Goal: Task Accomplishment & Management: Manage account settings

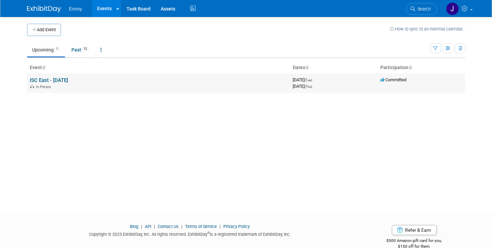
click at [62, 77] on link "ISC East - [DATE]" at bounding box center [49, 80] width 38 height 6
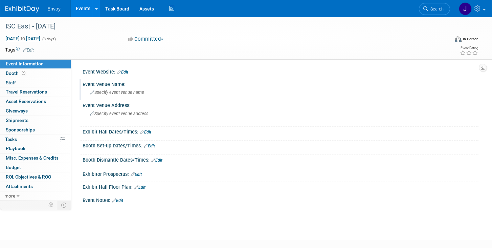
click at [144, 94] on span "Specify event venue name" at bounding box center [117, 92] width 54 height 5
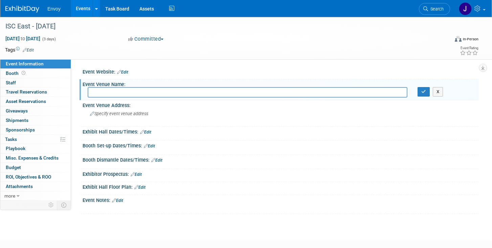
click at [144, 94] on input "text" at bounding box center [248, 92] width 320 height 10
type input "Javits Center - NYC"
click at [425, 89] on icon "button" at bounding box center [423, 91] width 5 height 4
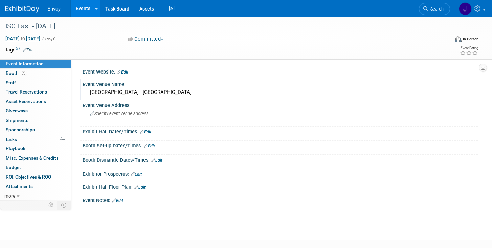
click at [121, 201] on link "Edit" at bounding box center [117, 200] width 11 height 5
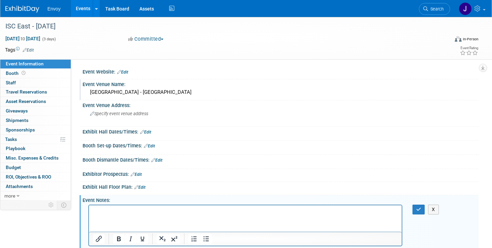
click at [127, 210] on p "Rich Text Area. Press ALT-0 for help." at bounding box center [245, 211] width 305 height 7
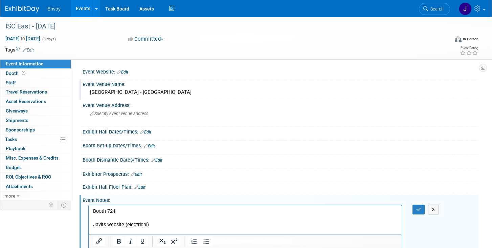
click at [159, 220] on p "Rich Text Area. Press ALT-0 for help." at bounding box center [245, 217] width 305 height 7
click at [158, 228] on html "Booth 724 Javits website (electrical)" at bounding box center [245, 216] width 312 height 23
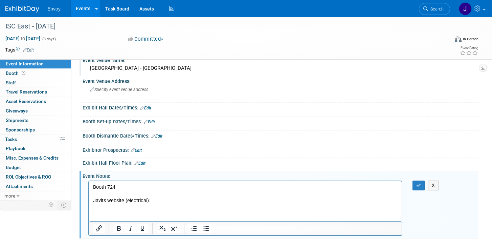
scroll to position [50, 0]
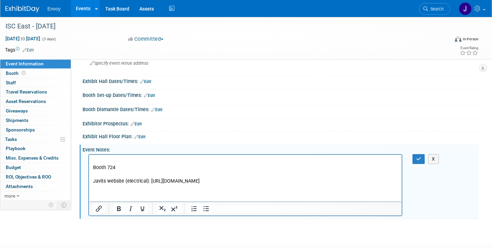
drag, startPoint x: 223, startPoint y: 181, endPoint x: 150, endPoint y: 181, distance: 72.7
click at [150, 181] on p "Javits website (electrical): https://orders.javitscenter.com/" at bounding box center [245, 181] width 305 height 7
click at [96, 209] on icon "Insert/edit link" at bounding box center [99, 208] width 8 height 8
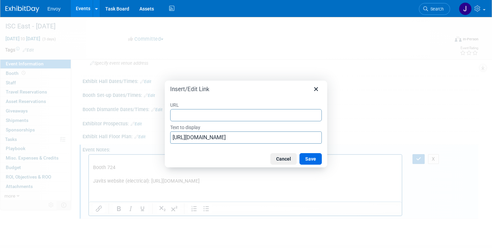
type input "https://orders.javitscenter.com/"
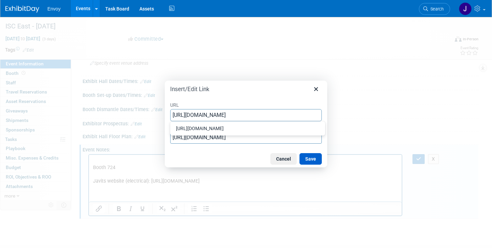
click at [305, 161] on button "Save" at bounding box center [310, 158] width 22 height 11
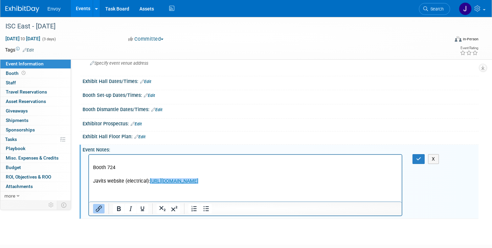
click at [150, 184] on html "Booth 724 Javits website (electrical): https://orders.javitscenter.com/" at bounding box center [245, 170] width 312 height 30
click at [307, 177] on p "Rich Text Area. Press ALT-0 for help." at bounding box center [245, 174] width 305 height 7
click at [274, 184] on html "Booth 724 Javits website (electrical): https://orders.javitscenter.com/﻿" at bounding box center [245, 170] width 312 height 30
click at [269, 184] on p "Javits website (electrical): https://orders.javitscenter.com/﻿" at bounding box center [245, 181] width 305 height 7
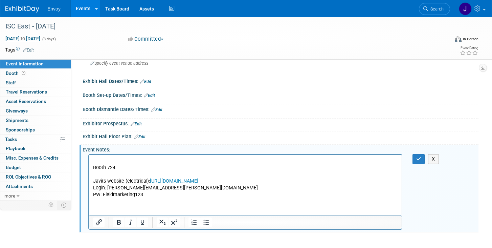
click at [174, 193] on p "PW: Fieldmarketing123" at bounding box center [245, 194] width 305 height 7
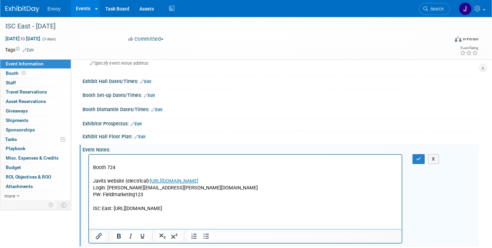
drag, startPoint x: 287, startPoint y: 206, endPoint x: 113, endPoint y: 208, distance: 174.5
click at [113, 208] on p "ISC East: https://www.discoverisc.com/east/en-us/for-exhibitors/exhibitor-manua…" at bounding box center [245, 208] width 305 height 7
click at [99, 238] on icon "Insert/edit link" at bounding box center [99, 236] width 8 height 8
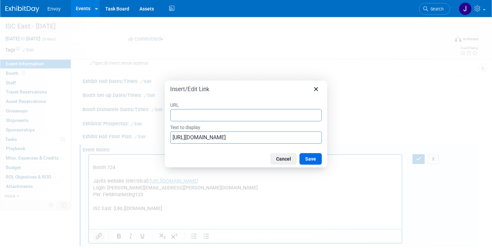
type input "https://www.discoverisc.com/east/en-us/for-exhibitors/exhibitor-manual.html"
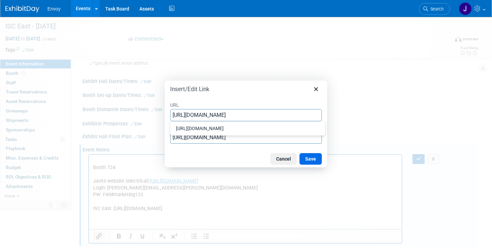
scroll to position [0, 40]
click at [310, 159] on button "Save" at bounding box center [310, 158] width 22 height 11
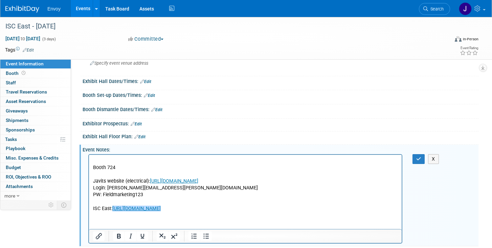
click at [110, 207] on p "ISC East: https://www.discoverisc.com/east/en-us/for-exhibitors/exhibitor-manua…" at bounding box center [245, 208] width 305 height 7
click at [324, 209] on p "ISC East Exhibitor page: https://www.discoverisc.com/east/en-us/for-exhibitors/…" at bounding box center [245, 208] width 305 height 7
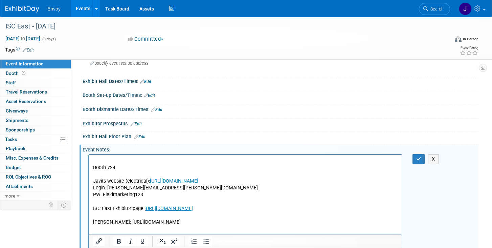
drag, startPoint x: 264, startPoint y: 218, endPoint x: 114, endPoint y: 220, distance: 150.1
click at [114, 220] on p "Freeman: https://www.freemanco.com/store/show/landing?showID=538213" at bounding box center [245, 221] width 305 height 7
click at [97, 243] on icon "Insert/edit link" at bounding box center [99, 241] width 8 height 8
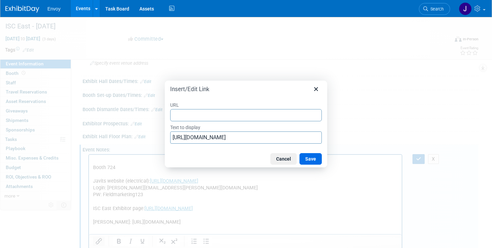
type input "https://www.freemanco.com/store/show/landing?showID=538213"
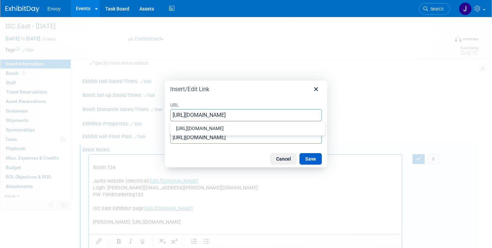
click at [311, 158] on button "Save" at bounding box center [310, 158] width 22 height 11
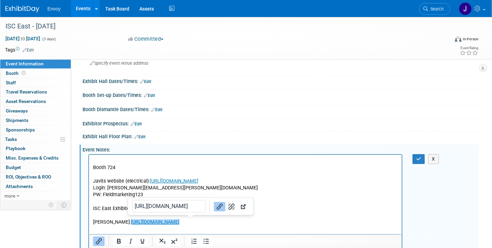
click at [320, 225] on html "Booth 724 Javits website (electrical): https://orders.javitscenter.com/ Login: …" at bounding box center [245, 190] width 312 height 71
click at [197, 193] on p "PW: Fieldmarketing123" at bounding box center [245, 194] width 305 height 7
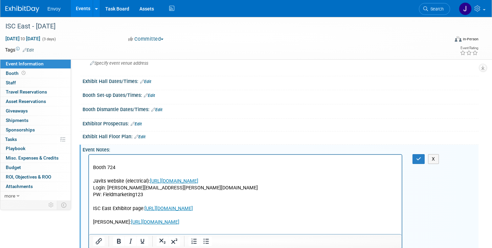
click at [300, 223] on p "Freeman: https://www.freemanco.com/store/show/landing?showID=538213" at bounding box center [245, 221] width 305 height 7
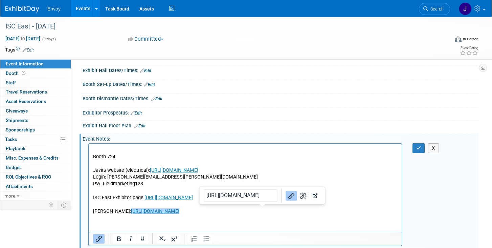
scroll to position [71, 0]
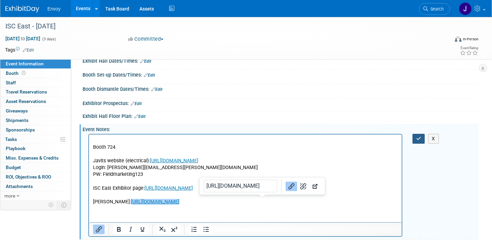
click at [416, 139] on icon "button" at bounding box center [418, 138] width 5 height 5
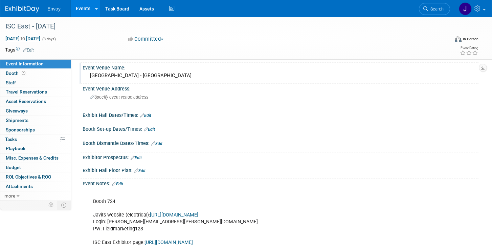
scroll to position [0, 0]
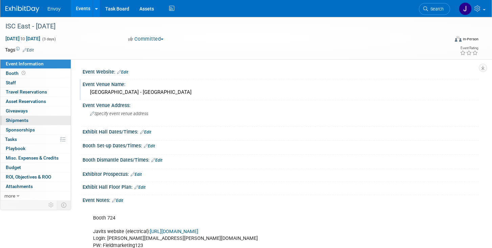
click at [21, 120] on span "Shipments 0" at bounding box center [17, 119] width 23 height 5
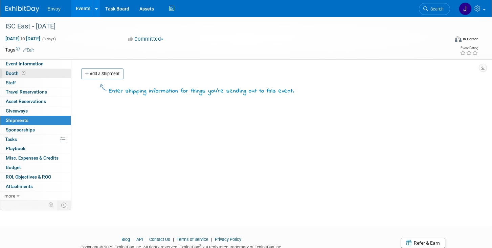
click at [10, 72] on span "Booth" at bounding box center [16, 72] width 21 height 5
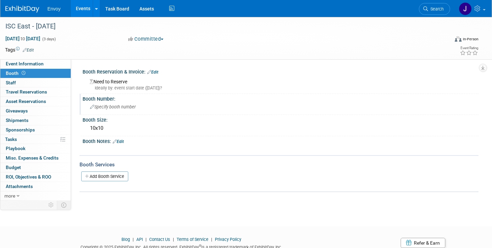
click at [126, 108] on span "Specify booth number" at bounding box center [113, 106] width 46 height 5
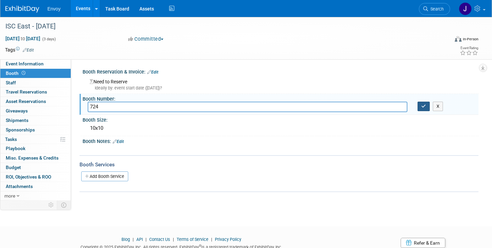
type input "724"
click at [420, 107] on button "button" at bounding box center [423, 105] width 12 height 9
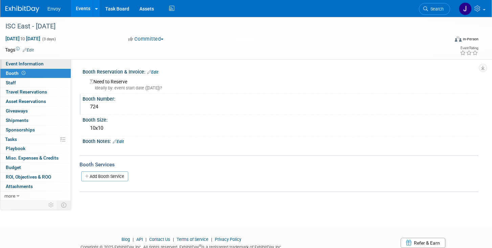
click at [42, 63] on span "Event Information" at bounding box center [25, 63] width 38 height 5
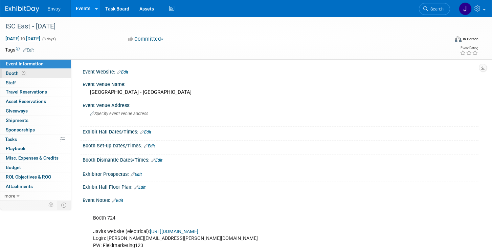
click at [15, 73] on span "Booth" at bounding box center [16, 72] width 21 height 5
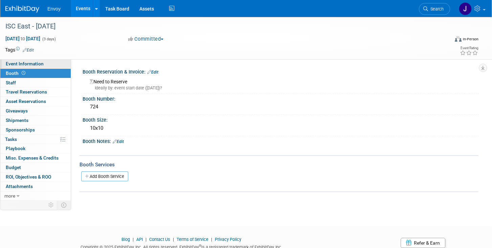
click at [11, 64] on span "Event Information" at bounding box center [25, 63] width 38 height 5
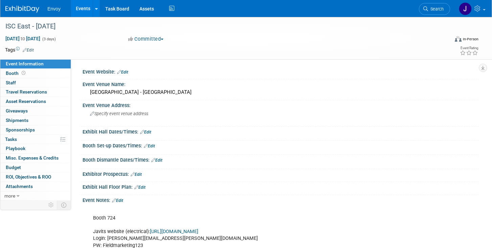
scroll to position [107, 0]
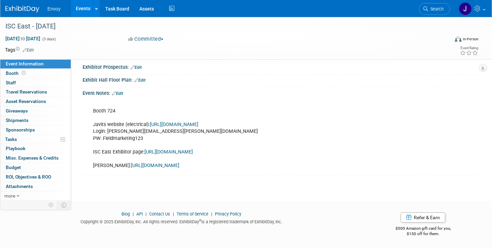
click at [268, 164] on div "Booth 724 Javits website (electrical): https://orders.javitscenter.com/ Login: …" at bounding box center [245, 134] width 314 height 75
click at [262, 163] on div "Booth 724 Javits website (electrical): https://orders.javitscenter.com/ Login: …" at bounding box center [245, 134] width 314 height 75
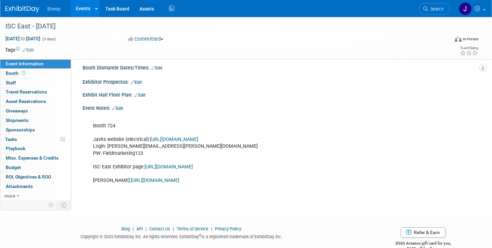
scroll to position [92, 0]
click at [123, 108] on link "Edit" at bounding box center [117, 107] width 11 height 5
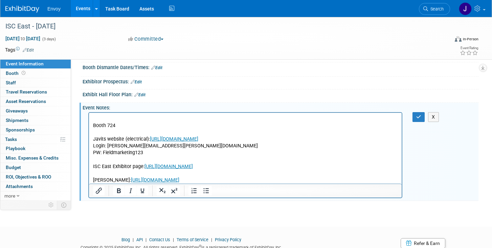
scroll to position [0, 0]
click at [268, 181] on p "Booth 724 Javits website (electrical): https://orders.javitscenter.com/ Login: …" at bounding box center [245, 149] width 305 height 68
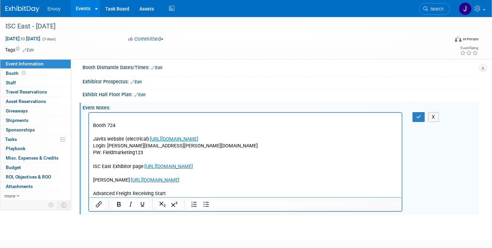
click at [192, 193] on p "Advanced Freight Receiving Start" at bounding box center [245, 193] width 305 height 7
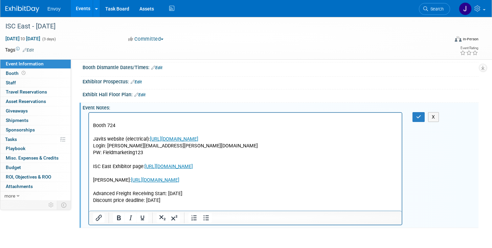
click at [194, 194] on p "Advanced Freight Receiving Start: Mon 10/20" at bounding box center [245, 193] width 305 height 7
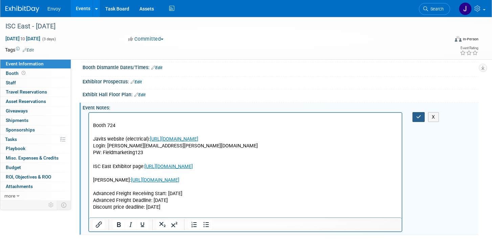
click at [416, 117] on icon "button" at bounding box center [418, 116] width 5 height 5
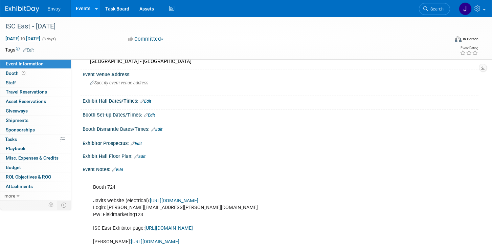
scroll to position [28, 0]
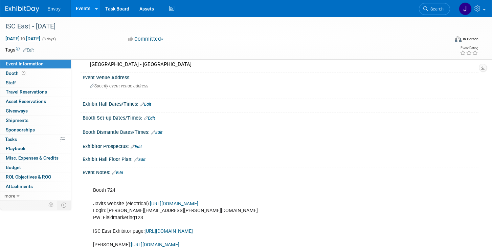
click at [149, 102] on link "Edit" at bounding box center [145, 104] width 11 height 5
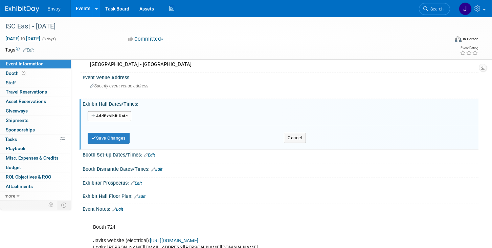
click at [123, 117] on button "Add Another Exhibit Date" at bounding box center [110, 116] width 44 height 10
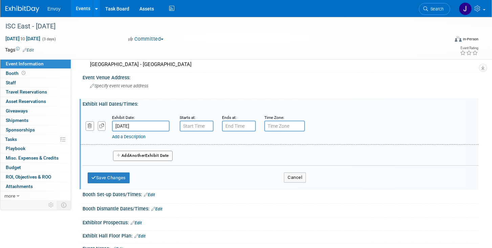
click at [147, 123] on input "Nov 18, 2025" at bounding box center [140, 125] width 57 height 11
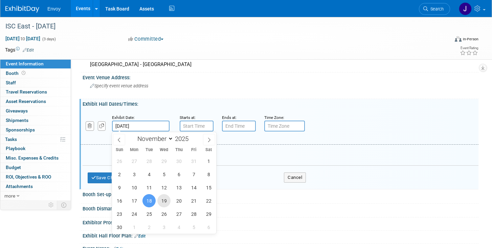
click at [166, 202] on span "19" at bounding box center [163, 200] width 13 height 13
type input "Nov 19, 2025"
click at [195, 127] on input "7:00 AM" at bounding box center [197, 125] width 34 height 11
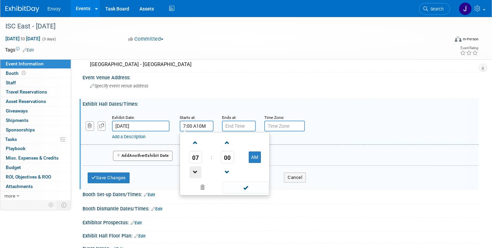
click at [197, 169] on span at bounding box center [195, 172] width 12 height 12
click at [197, 140] on span at bounding box center [195, 143] width 12 height 12
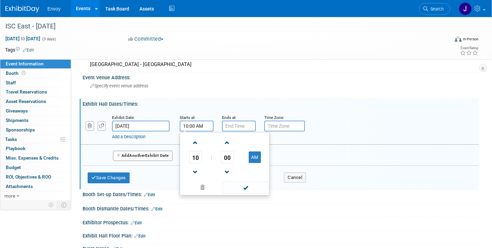
type input "10:00 AM"
click at [234, 126] on input "7:00 PM" at bounding box center [239, 125] width 34 height 11
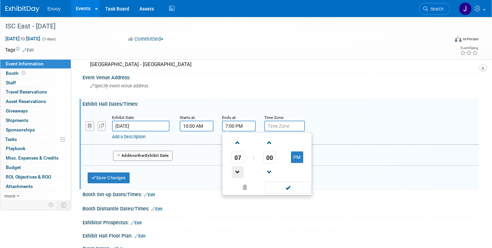
click at [237, 169] on span at bounding box center [238, 172] width 12 height 12
type input "5:00 PM"
click at [355, 128] on div "Add a Description Description:" at bounding box center [279, 127] width 408 height 26
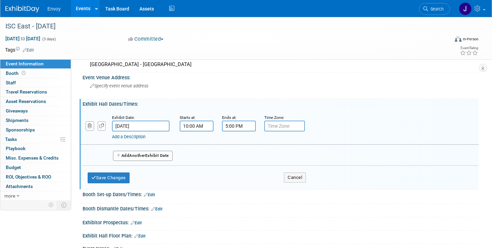
click at [283, 118] on small "Time Zone: Apply to all" at bounding box center [274, 117] width 20 height 5
click at [282, 127] on input "text" at bounding box center [284, 125] width 41 height 11
type input "ET"
click at [337, 137] on div "Add a Description" at bounding box center [261, 137] width 298 height 6
click at [125, 157] on button "Add Another Exhibit Date" at bounding box center [143, 155] width 60 height 10
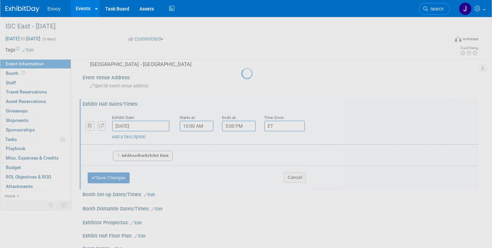
select select "10"
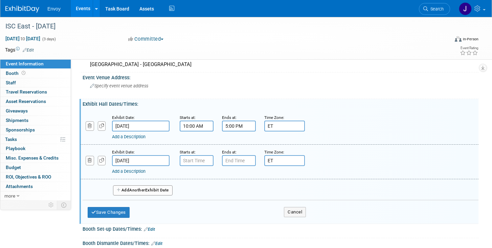
click at [132, 159] on input "Nov 20, 2025" at bounding box center [140, 160] width 57 height 11
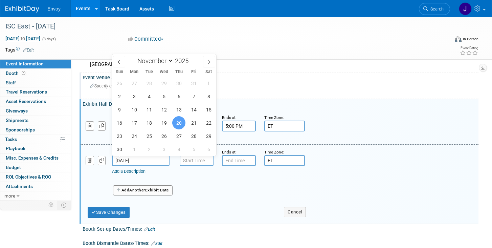
click at [294, 87] on div "Event Venue Address: Specify event venue address" at bounding box center [278, 85] width 399 height 26
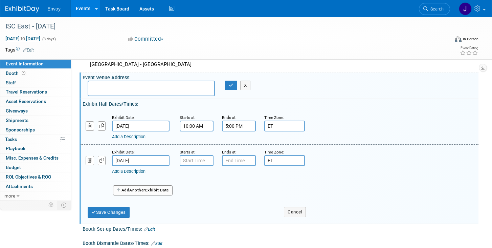
click at [247, 207] on div "Save Changes Cancel" at bounding box center [197, 210] width 218 height 21
click at [189, 161] on input "7:00 AM" at bounding box center [197, 160] width 34 height 11
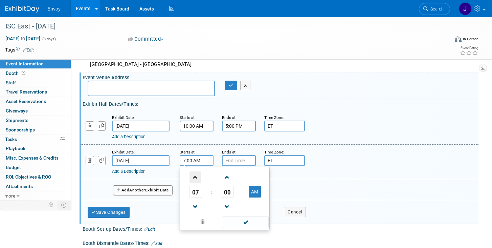
click at [197, 175] on span at bounding box center [195, 177] width 12 height 12
type input "10:00 AM"
click at [240, 159] on input "7:00 PM" at bounding box center [239, 160] width 34 height 11
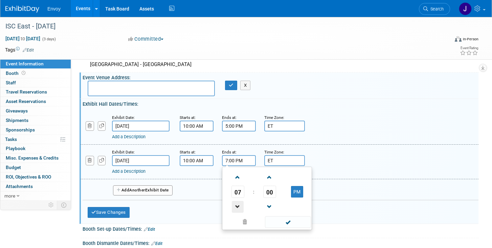
click at [238, 203] on span at bounding box center [238, 207] width 12 height 12
type input "4:00 PM"
click at [347, 181] on div "Add Another Exhibit Date" at bounding box center [281, 188] width 396 height 18
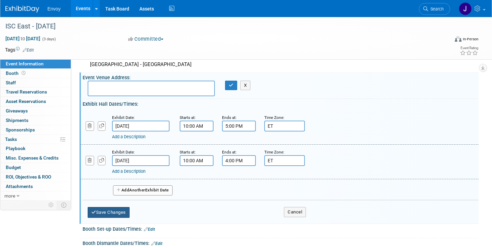
click at [117, 212] on button "Save Changes" at bounding box center [109, 212] width 42 height 11
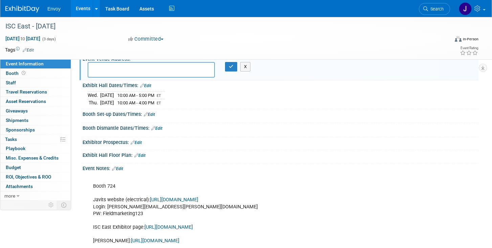
scroll to position [50, 0]
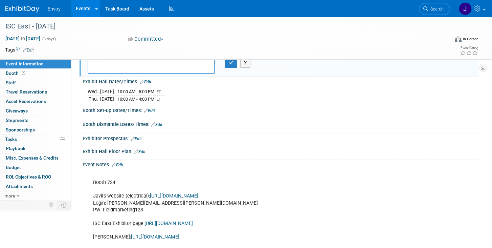
click at [154, 110] on link "Edit" at bounding box center [149, 110] width 11 height 5
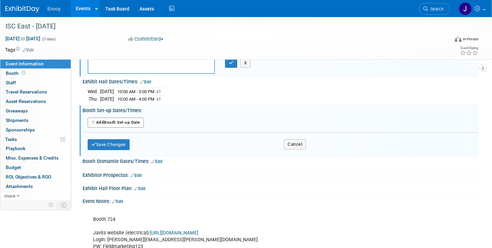
click at [129, 124] on button "Add Another Booth Set-up Date" at bounding box center [116, 122] width 56 height 10
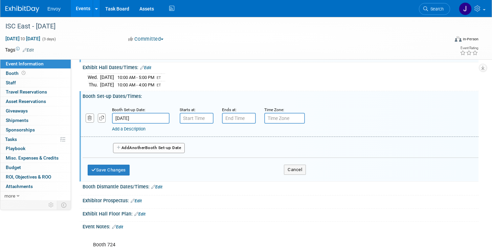
scroll to position [52, 0]
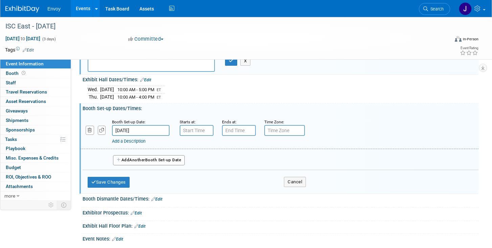
click at [133, 129] on input "Nov 18, 2025" at bounding box center [140, 130] width 57 height 11
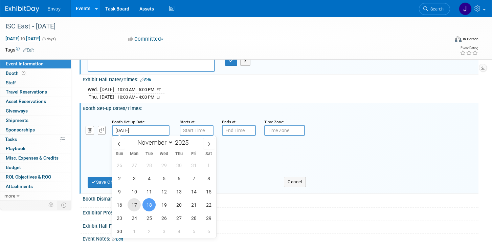
click at [135, 199] on span "17" at bounding box center [133, 204] width 13 height 13
type input "Nov 17, 2025"
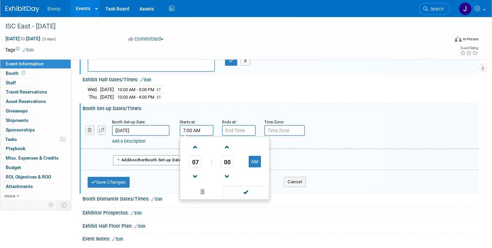
click at [201, 130] on input "7:00 AM" at bounding box center [197, 130] width 34 height 11
click at [196, 169] on link at bounding box center [195, 175] width 13 height 17
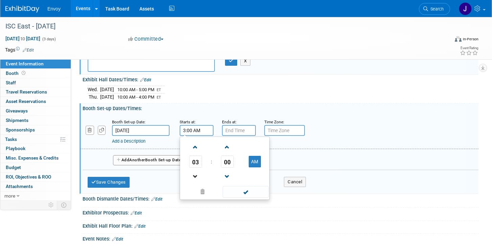
click at [196, 169] on link at bounding box center [195, 175] width 13 height 17
click at [256, 158] on button "AM" at bounding box center [255, 161] width 12 height 11
type input "1:00 PM"
click at [241, 127] on input "7:00 PM" at bounding box center [239, 130] width 34 height 11
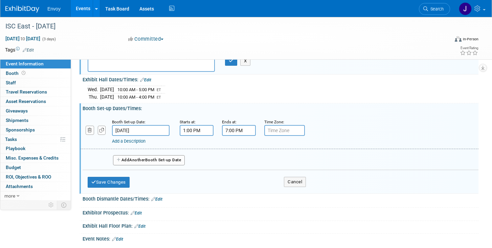
click at [238, 132] on input "7:00 PM" at bounding box center [239, 130] width 34 height 11
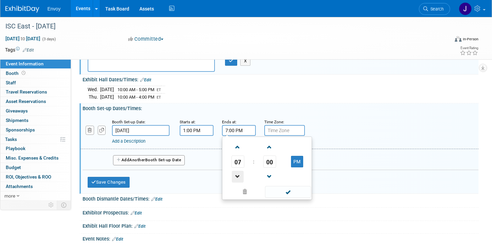
click at [239, 173] on span at bounding box center [238, 176] width 12 height 12
type input "5:00 PM"
click at [291, 192] on span at bounding box center [288, 192] width 46 height 12
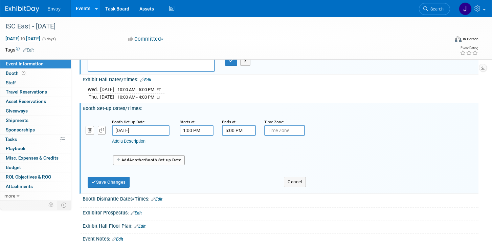
click at [272, 128] on input "text" at bounding box center [284, 130] width 41 height 11
type input "e"
type input "ET"
click at [130, 165] on div "Add Another Booth Set-up Date" at bounding box center [281, 158] width 396 height 18
click at [129, 160] on button "Add Another Booth Set-up Date" at bounding box center [149, 160] width 72 height 10
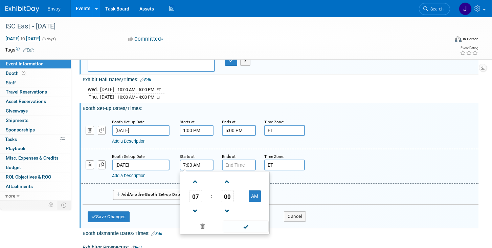
click at [191, 165] on input "7:00 AM" at bounding box center [197, 164] width 34 height 11
click at [195, 211] on span at bounding box center [195, 211] width 12 height 12
click at [194, 185] on span at bounding box center [195, 181] width 12 height 12
type input "8:00 AM"
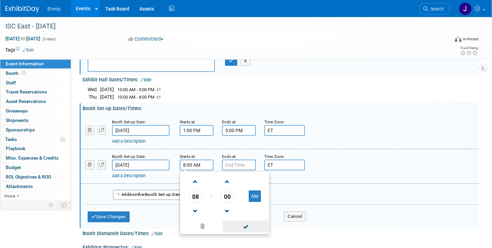
click at [239, 228] on span at bounding box center [245, 226] width 46 height 12
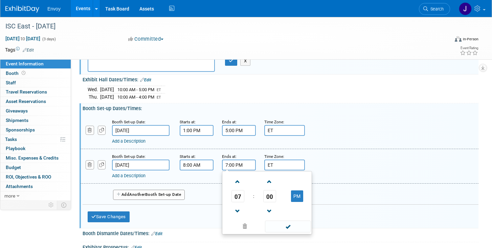
click at [240, 166] on input "7:00 PM" at bounding box center [239, 164] width 34 height 11
click at [239, 209] on span at bounding box center [238, 211] width 12 height 12
click at [297, 194] on button "PM" at bounding box center [297, 195] width 12 height 11
click at [295, 191] on button "AM" at bounding box center [297, 195] width 12 height 11
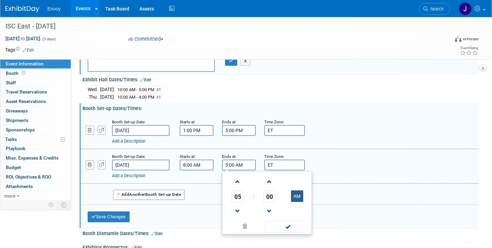
type input "5:00 PM"
click at [214, 200] on div "Add Another Booth Set-up Date" at bounding box center [281, 192] width 396 height 18
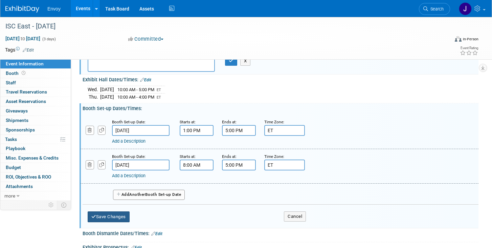
click at [114, 214] on button "Save Changes" at bounding box center [109, 216] width 42 height 11
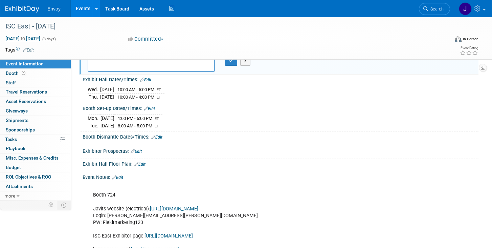
click at [156, 137] on link "Edit" at bounding box center [156, 137] width 11 height 5
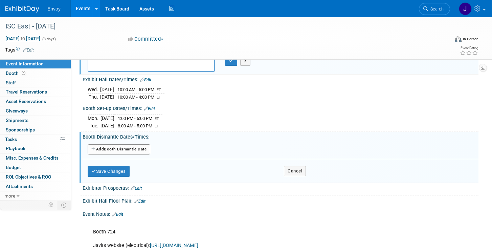
click at [113, 146] on button "Add Another Booth Dismantle Date" at bounding box center [119, 149] width 63 height 10
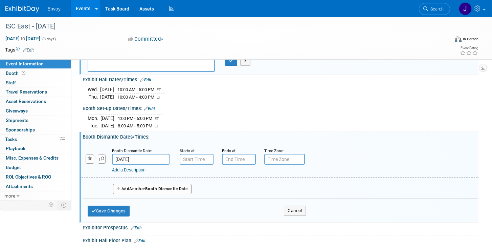
click at [128, 160] on input "Nov 20, 2025" at bounding box center [140, 159] width 57 height 11
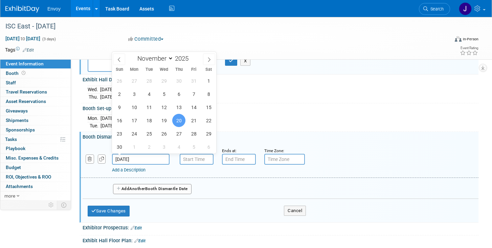
click at [178, 119] on span "20" at bounding box center [178, 120] width 13 height 13
click at [199, 162] on input "7:00 AM" at bounding box center [197, 159] width 34 height 11
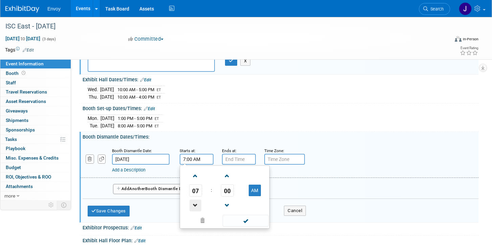
click at [198, 209] on span at bounding box center [195, 205] width 12 height 12
click at [255, 184] on button "AM" at bounding box center [255, 189] width 12 height 11
type input "4:00 PM"
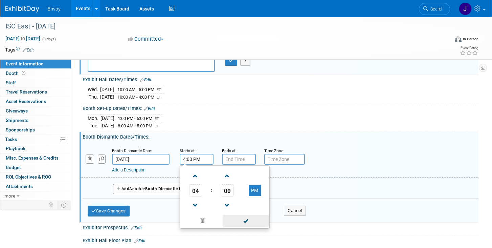
click at [244, 220] on span at bounding box center [245, 220] width 46 height 12
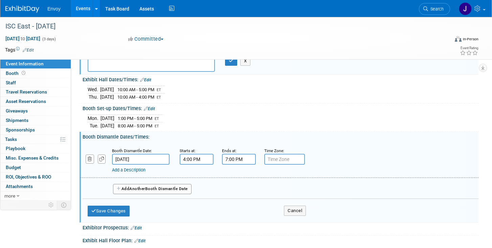
click at [239, 160] on input "7:00 PM" at bounding box center [239, 159] width 34 height 11
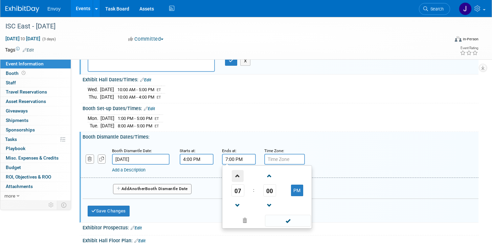
click at [237, 176] on span at bounding box center [238, 176] width 12 height 12
type input "9:00 PM"
click at [338, 149] on div "Add a Description Description:" at bounding box center [279, 160] width 408 height 26
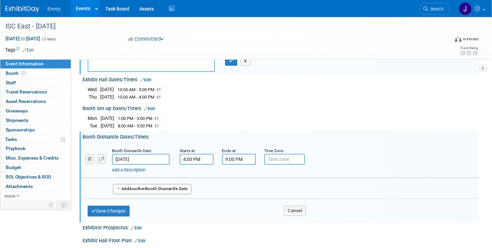
click at [281, 155] on input "text" at bounding box center [284, 159] width 41 height 11
type input "ET"
click at [140, 186] on span "Another" at bounding box center [137, 188] width 16 height 5
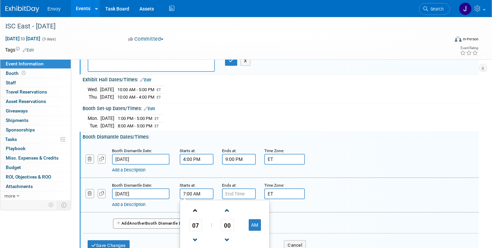
click at [196, 215] on link at bounding box center [195, 209] width 13 height 17
type input "8:00 AM"
click at [241, 193] on input "7:00 PM" at bounding box center [239, 193] width 34 height 11
click at [242, 192] on input "7:00 PM" at bounding box center [239, 193] width 34 height 11
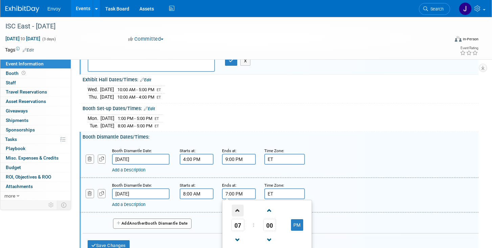
click at [238, 214] on span at bounding box center [238, 210] width 12 height 12
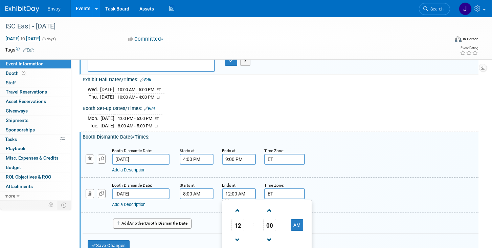
click at [343, 199] on div "Add a Description Description:" at bounding box center [261, 203] width 298 height 8
click at [240, 190] on input "12:00 AM" at bounding box center [239, 193] width 34 height 11
click at [297, 227] on button "AM" at bounding box center [297, 224] width 12 height 11
type input "12:00 PM"
click at [211, 210] on div "Booth Dismantle Date: Nov 21, 2025 Starts at: 8:00 AM Ends at: 12:00 PM 12 : 00…" at bounding box center [279, 195] width 398 height 34
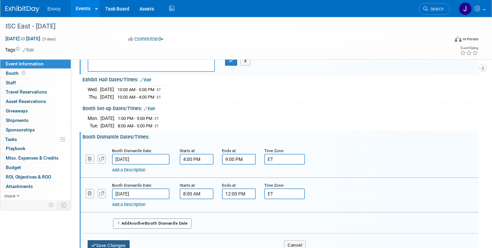
click at [121, 244] on button "Save Changes" at bounding box center [109, 245] width 42 height 11
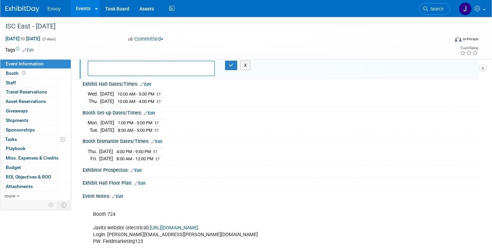
scroll to position [33, 0]
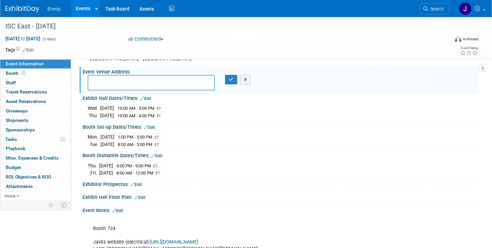
click at [145, 195] on link "Edit" at bounding box center [139, 197] width 11 height 5
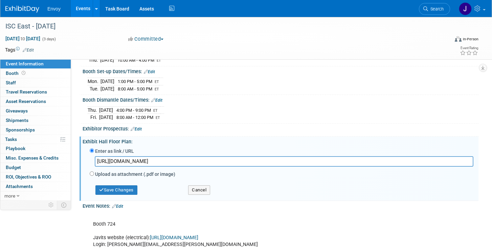
scroll to position [93, 0]
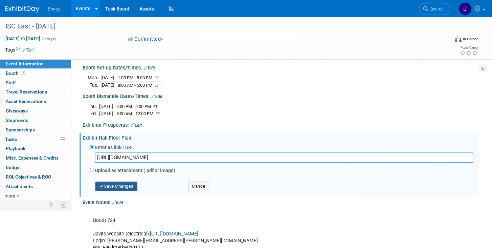
type input "https://www.freemanco.com/forms/538213/target_floorplan.pdf"
click at [127, 185] on button "Save Changes" at bounding box center [116, 185] width 42 height 9
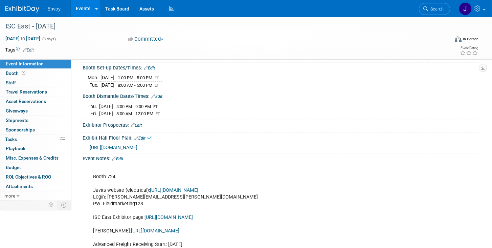
scroll to position [184, 0]
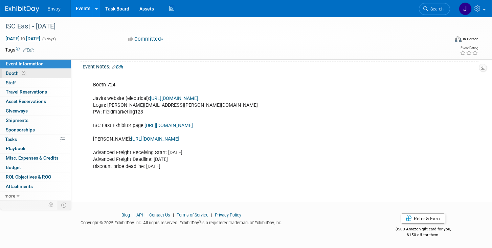
click at [13, 73] on span "Booth" at bounding box center [16, 72] width 21 height 5
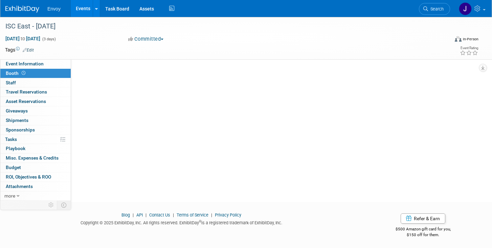
scroll to position [0, 0]
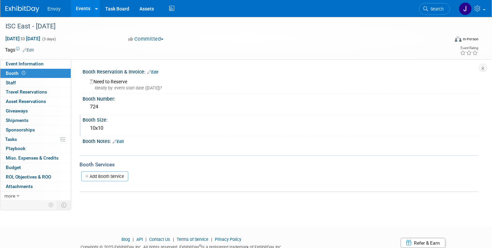
click at [100, 125] on div "10x10" at bounding box center [280, 128] width 385 height 10
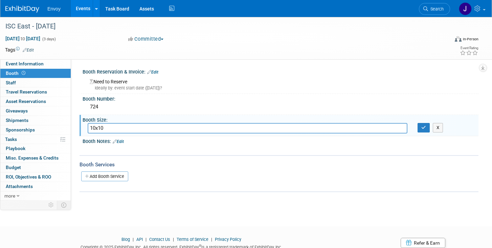
click at [123, 142] on link "Edit" at bounding box center [118, 141] width 11 height 5
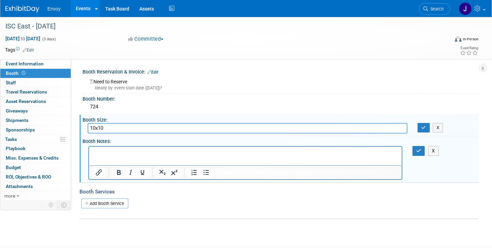
click at [100, 129] on input "10x10" at bounding box center [248, 128] width 320 height 10
type input "10x20"
click at [181, 207] on div "Add Booth Service" at bounding box center [278, 203] width 399 height 10
click at [419, 150] on icon "button" at bounding box center [418, 150] width 5 height 5
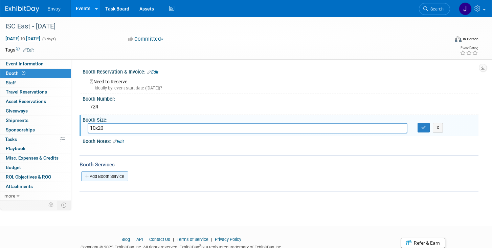
click at [97, 178] on link "Add Booth Service" at bounding box center [104, 176] width 47 height 10
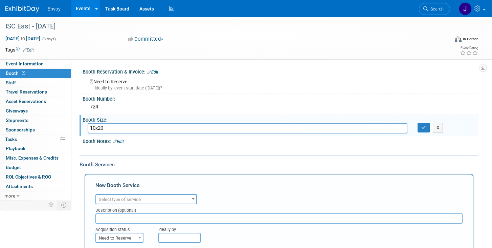
scroll to position [61, 0]
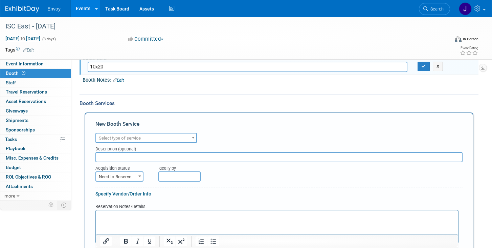
click at [143, 138] on span "Select type of service" at bounding box center [146, 137] width 100 height 9
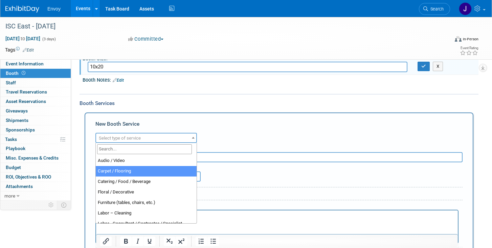
select select "4"
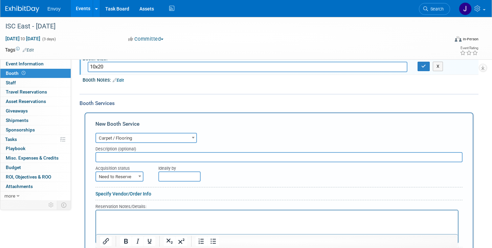
click at [131, 155] on input "text" at bounding box center [278, 157] width 367 height 10
type input "Padding"
click at [194, 175] on input "text" at bounding box center [179, 176] width 42 height 10
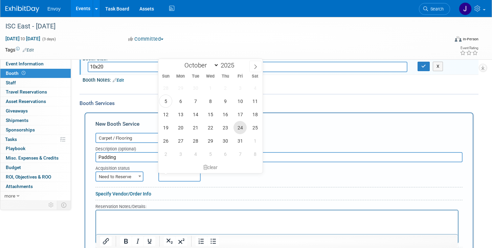
click at [241, 125] on span "24" at bounding box center [239, 127] width 13 height 13
type input "Oct 24, 2025"
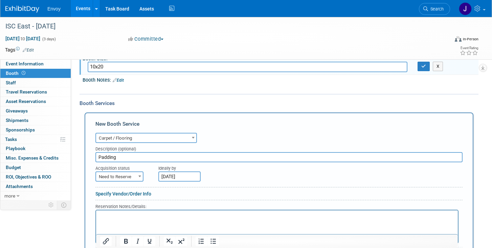
click at [258, 180] on div "Ideally by Oct 24, 2025" at bounding box center [294, 171] width 273 height 19
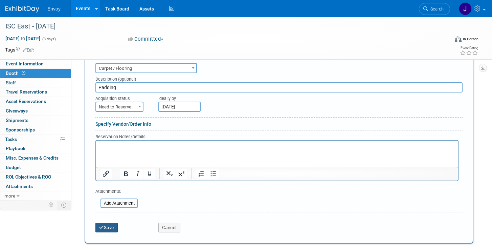
click at [109, 230] on button "Save" at bounding box center [106, 226] width 22 height 9
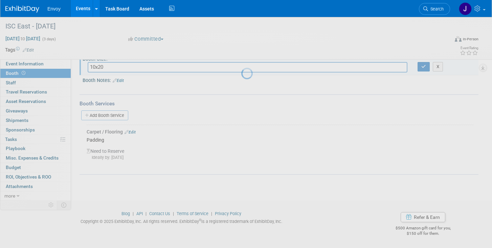
scroll to position [61, 0]
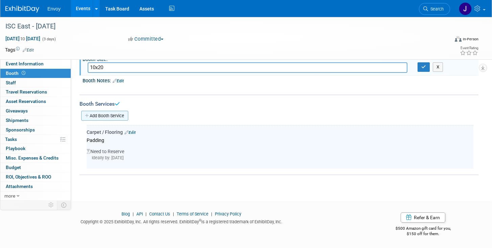
click at [109, 112] on link "Add Booth Service" at bounding box center [104, 116] width 47 height 10
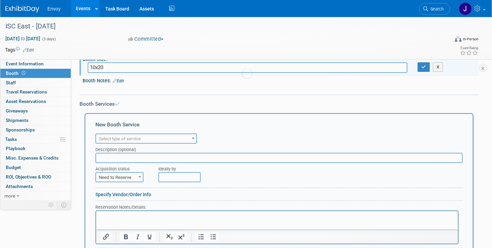
scroll to position [0, 0]
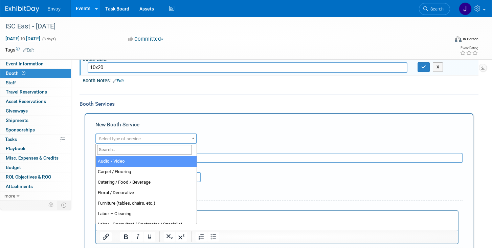
click at [122, 137] on span "Select type of service" at bounding box center [120, 138] width 42 height 5
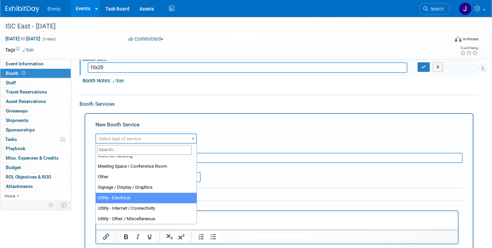
scroll to position [173, 0]
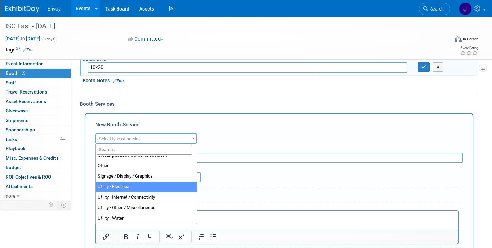
select select "8"
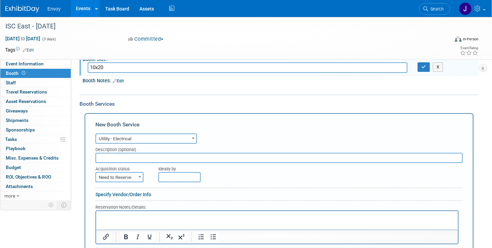
click at [144, 157] on input "text" at bounding box center [278, 157] width 367 height 10
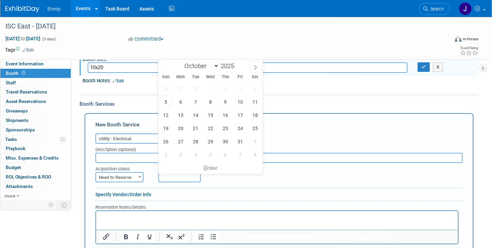
click at [172, 177] on input "text" at bounding box center [179, 177] width 42 height 10
click at [240, 131] on span "24" at bounding box center [239, 127] width 13 height 13
type input "Oct 24, 2025"
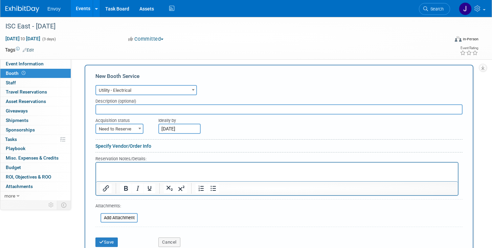
scroll to position [176, 0]
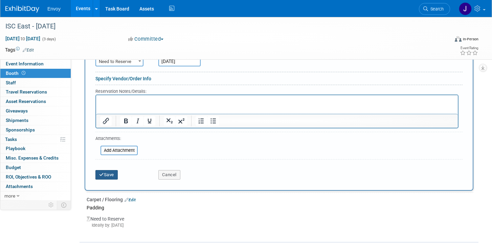
click at [105, 173] on button "Save" at bounding box center [106, 174] width 22 height 9
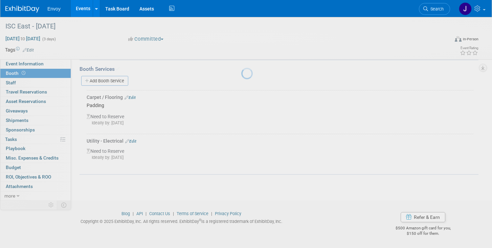
scroll to position [95, 0]
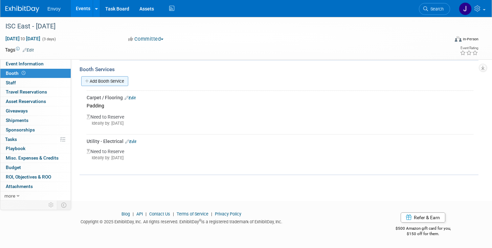
click at [111, 78] on link "Add Booth Service" at bounding box center [104, 81] width 47 height 10
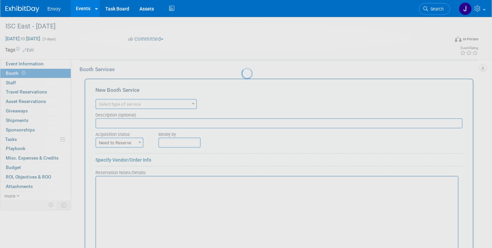
scroll to position [0, 0]
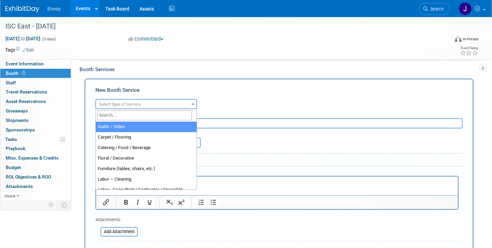
click at [120, 107] on span "Select type of service" at bounding box center [146, 103] width 100 height 9
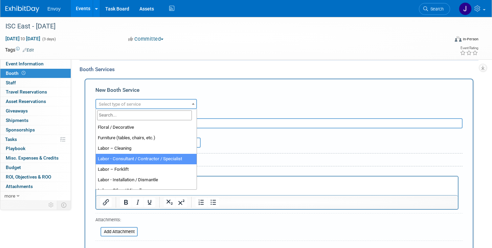
scroll to position [11, 0]
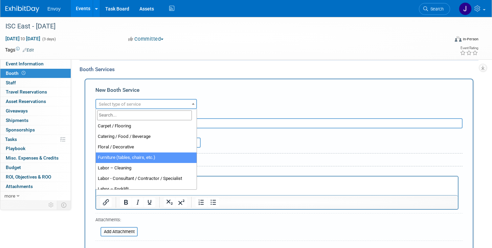
select select "6"
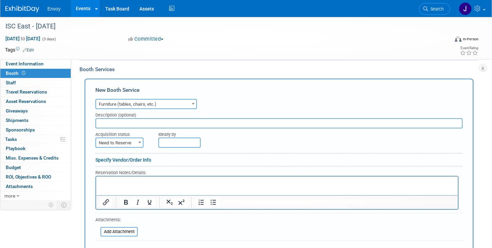
click at [126, 124] on input "text" at bounding box center [278, 123] width 367 height 10
type input "Chairs X 4"
click at [272, 151] on form "Audio / Video Carpet / Flooring Catering / Food / Beverage Floral / Decorative …" at bounding box center [278, 180] width 367 height 167
click at [183, 144] on input "text" at bounding box center [179, 142] width 42 height 10
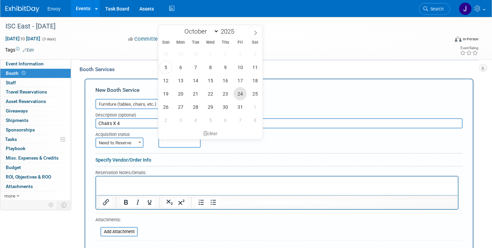
click at [244, 90] on span "24" at bounding box center [239, 93] width 13 height 13
type input "Oct 24, 2025"
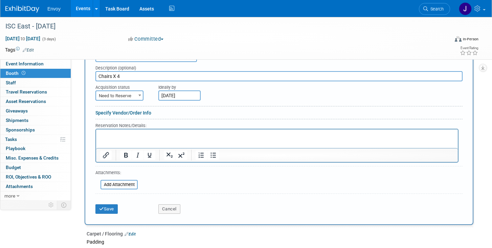
scroll to position [171, 0]
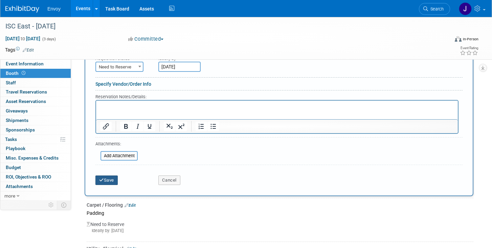
click at [110, 179] on button "Save" at bounding box center [106, 179] width 22 height 9
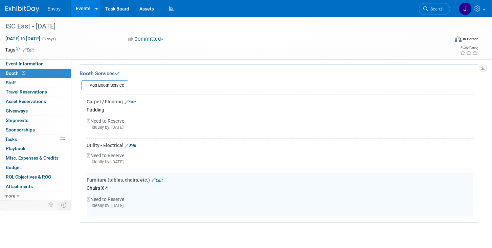
scroll to position [17, 0]
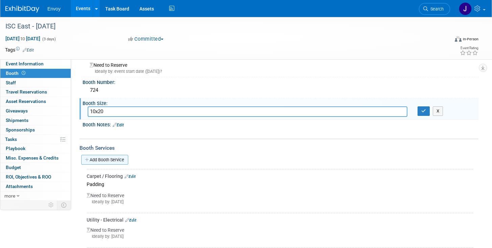
click at [101, 159] on link "Add Booth Service" at bounding box center [104, 160] width 47 height 10
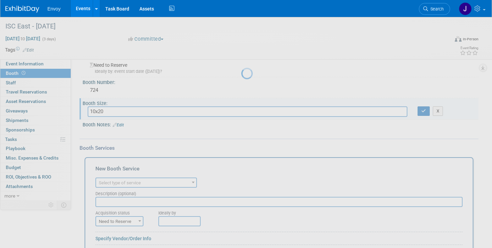
scroll to position [0, 0]
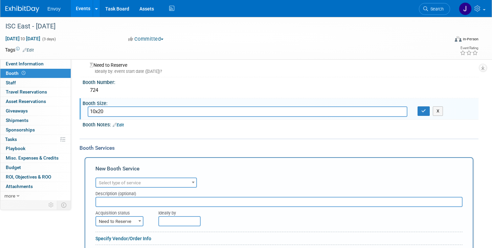
click at [141, 180] on span "Select type of service" at bounding box center [120, 182] width 42 height 5
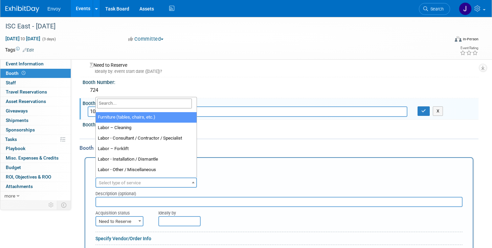
scroll to position [43, 0]
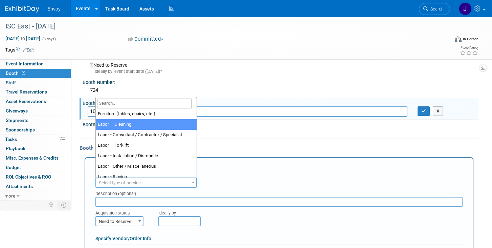
select select "14"
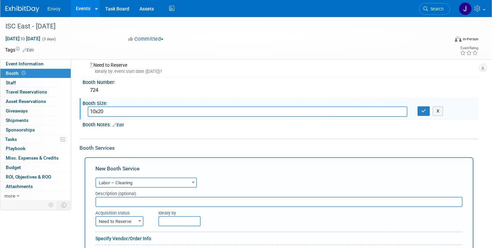
click at [155, 195] on div "Description (optional)" at bounding box center [278, 191] width 367 height 9
click at [155, 202] on input "text" at bounding box center [278, 201] width 367 height 10
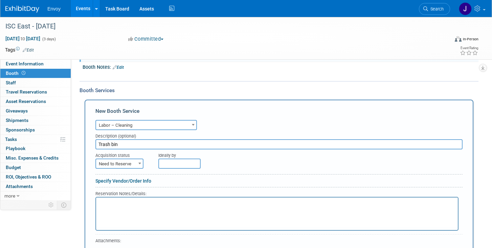
scroll to position [136, 0]
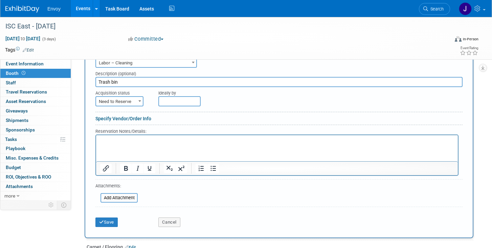
type input "Trash bin"
click at [173, 103] on input "text" at bounding box center [179, 101] width 42 height 10
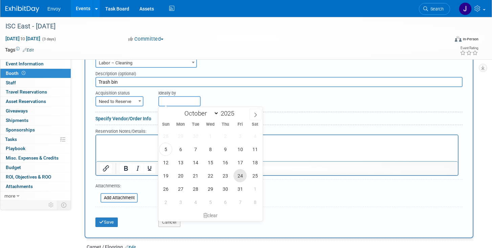
click at [240, 173] on span "24" at bounding box center [239, 175] width 13 height 13
type input "Oct 24, 2025"
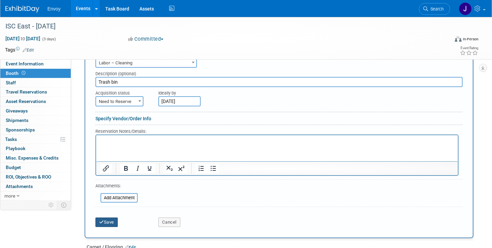
click at [105, 221] on button "Save" at bounding box center [106, 221] width 22 height 9
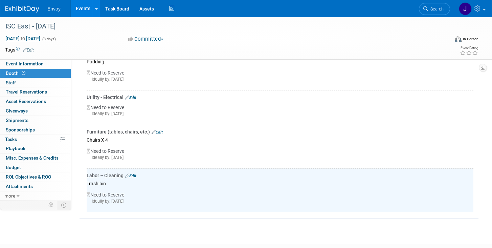
scroll to position [53, 0]
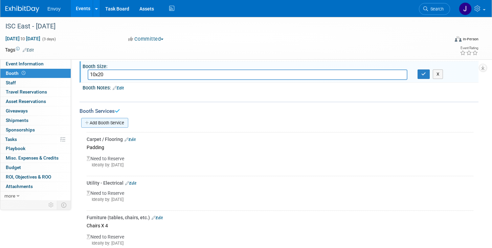
click at [106, 125] on link "Add Booth Service" at bounding box center [104, 123] width 47 height 10
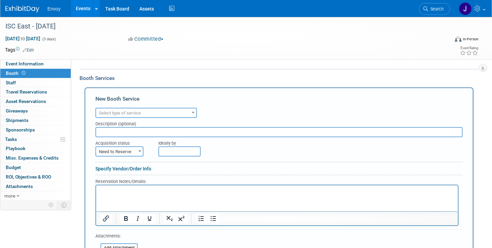
scroll to position [80, 0]
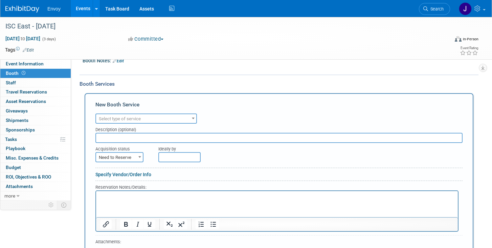
click at [137, 121] on span "Select type of service" at bounding box center [146, 118] width 100 height 9
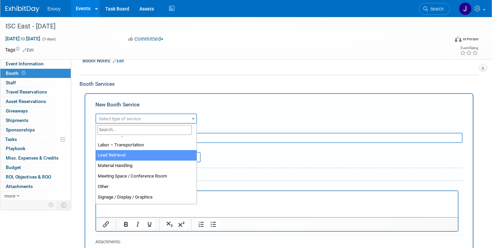
scroll to position [136, 0]
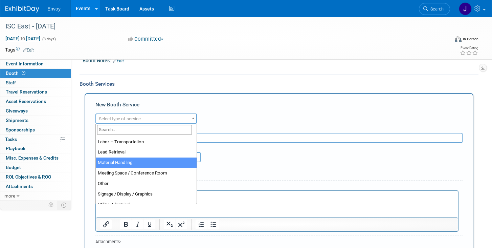
select select "10"
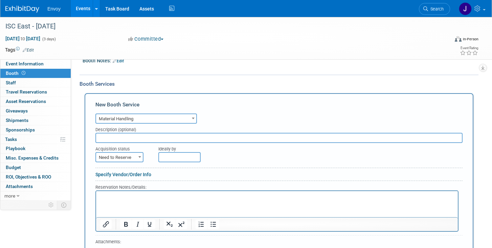
click at [157, 136] on input "text" at bounding box center [278, 138] width 367 height 10
type input "Estimates"
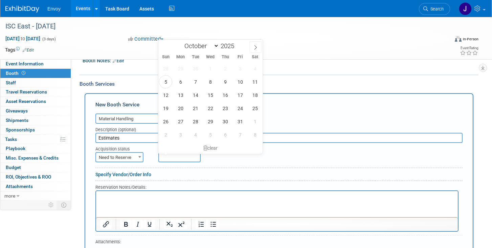
click at [176, 152] on input "text" at bounding box center [179, 157] width 42 height 10
click at [239, 108] on span "24" at bounding box center [239, 107] width 13 height 13
type input "Oct 24, 2025"
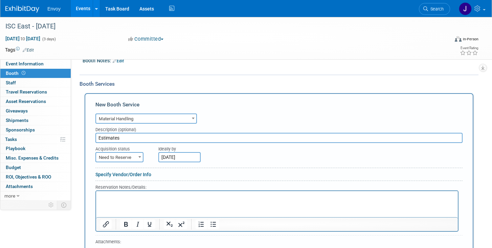
scroll to position [181, 0]
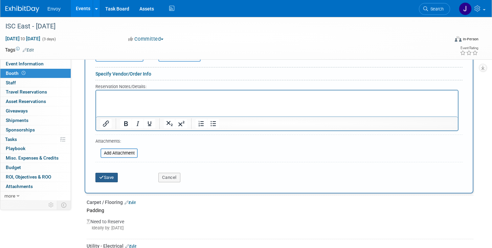
click at [105, 180] on button "Save" at bounding box center [106, 176] width 22 height 9
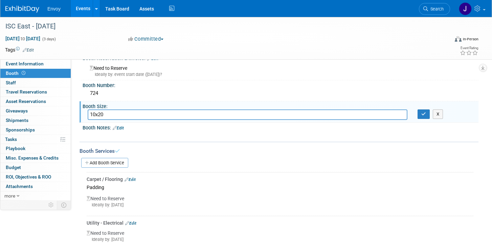
scroll to position [0, 0]
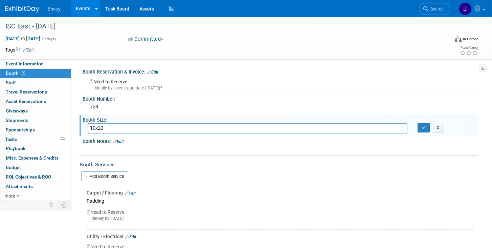
click at [52, 10] on span "Envoy" at bounding box center [53, 8] width 13 height 5
click at [58, 6] on span "Envoy" at bounding box center [53, 8] width 13 height 5
